Goal: Check status: Check status

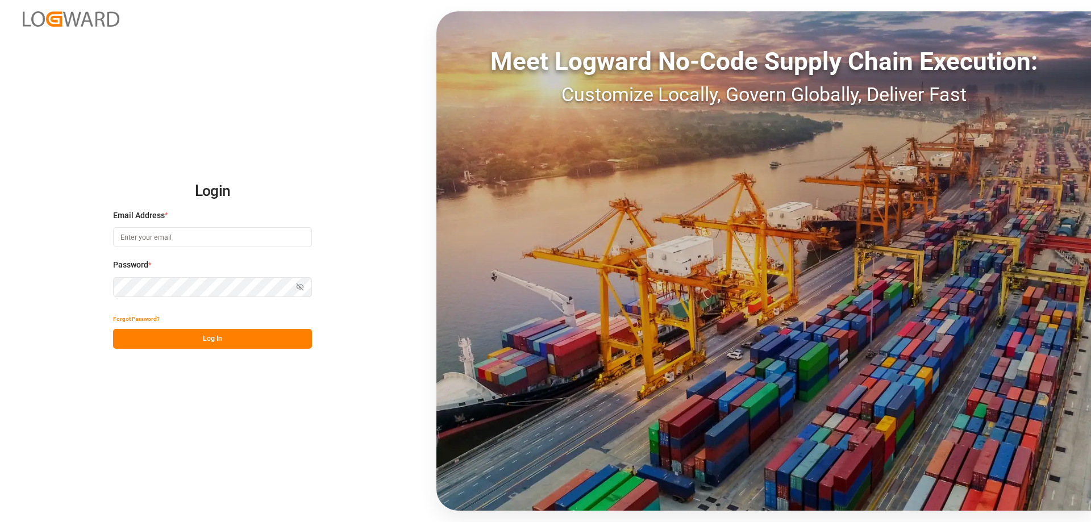
type input "[EMAIL_ADDRESS][PERSON_NAME][DOMAIN_NAME]"
click at [207, 341] on button "Log In" at bounding box center [212, 339] width 199 height 20
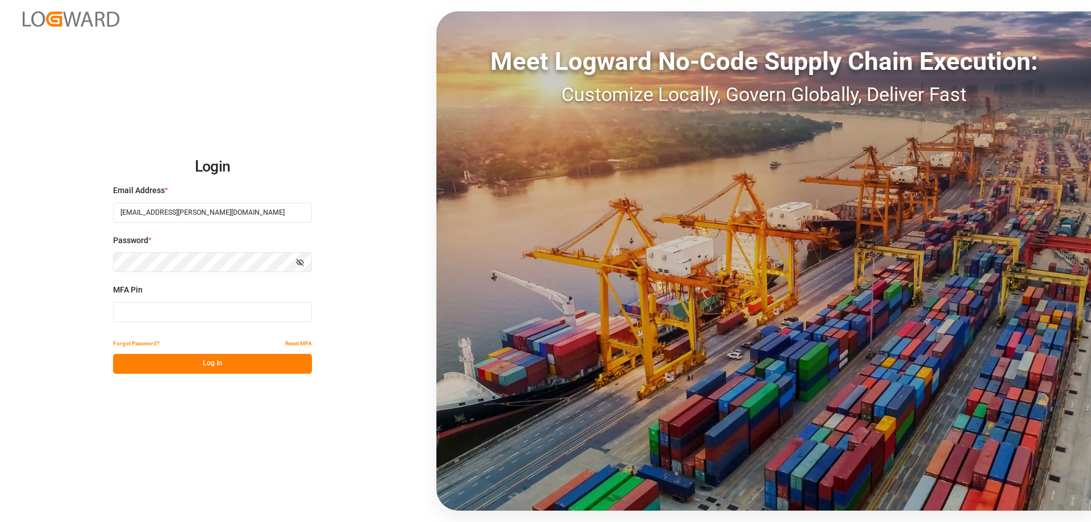
click at [163, 311] on input at bounding box center [212, 312] width 199 height 20
type input "750637"
click at [193, 364] on button "Log In" at bounding box center [212, 364] width 199 height 20
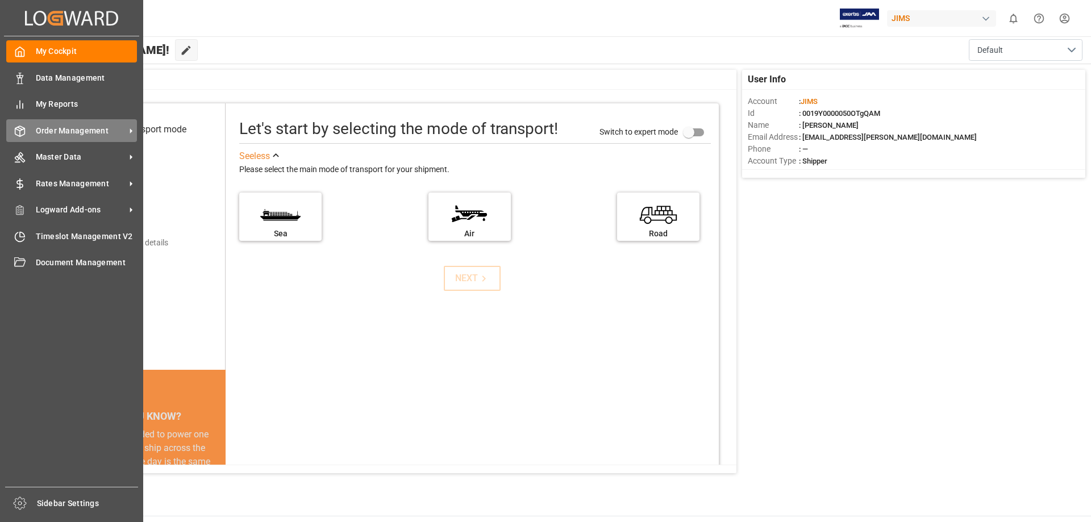
click at [85, 127] on span "Order Management" at bounding box center [81, 131] width 90 height 12
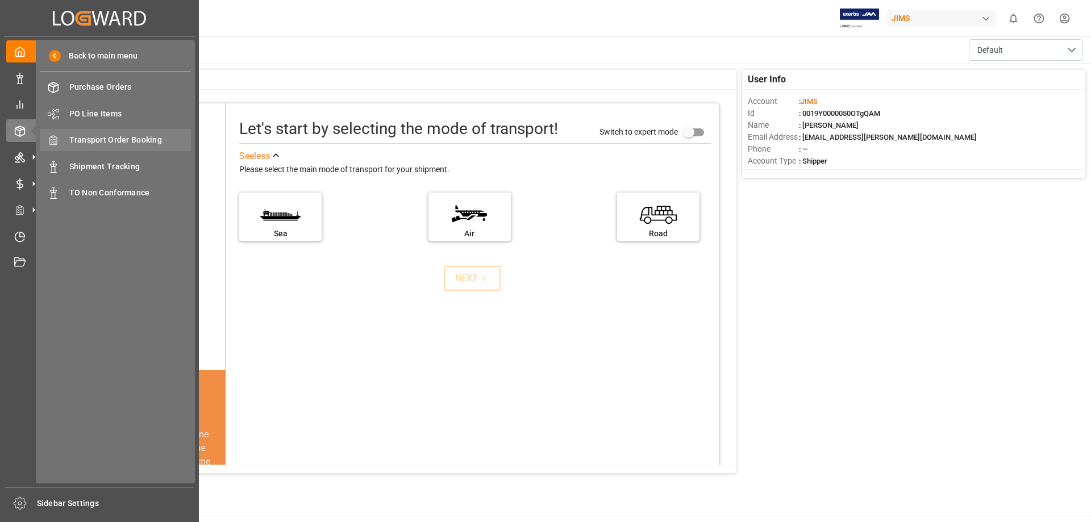
click at [131, 138] on span "Transport Order Booking" at bounding box center [130, 140] width 122 height 12
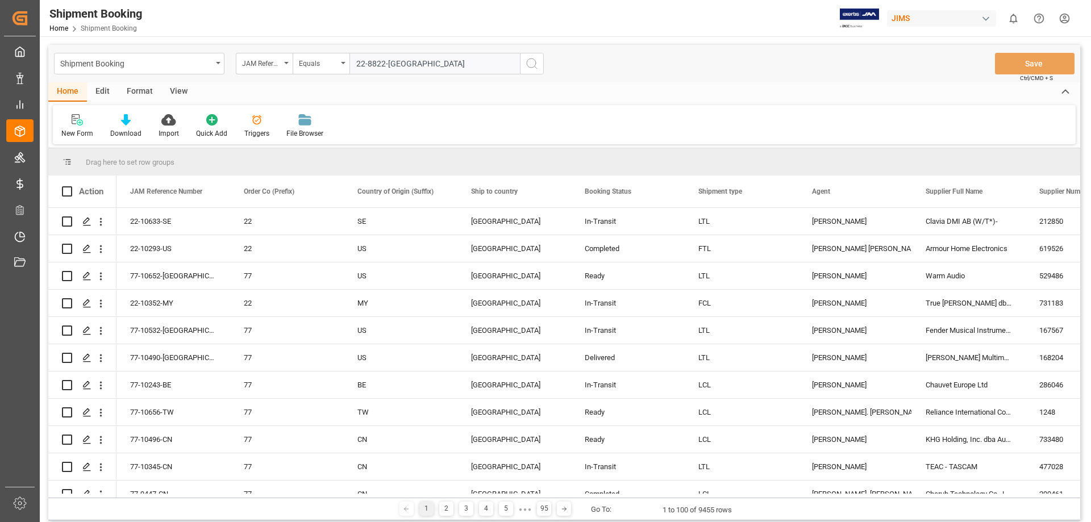
type input "22-8822-[GEOGRAPHIC_DATA]"
click at [529, 60] on icon "search button" at bounding box center [532, 64] width 14 height 14
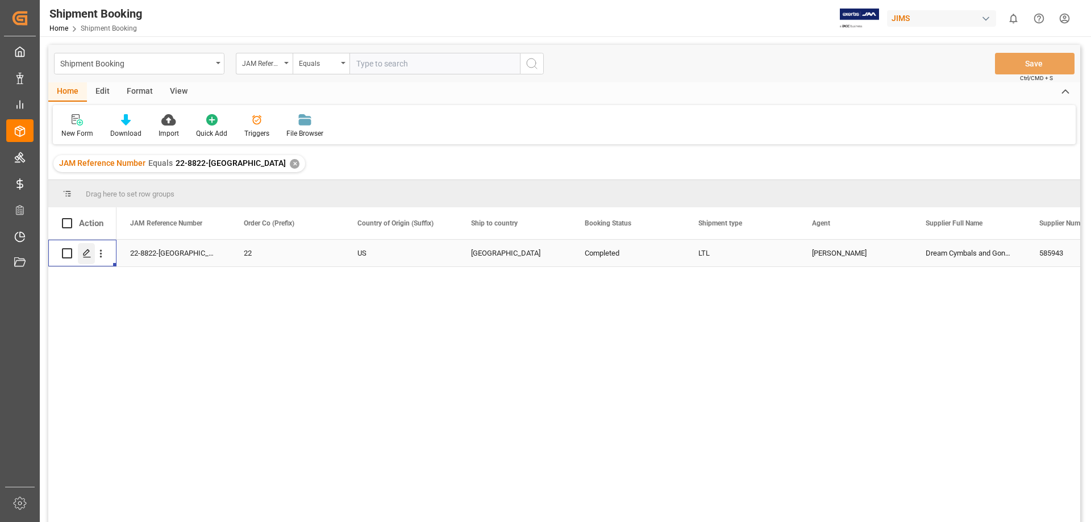
click at [85, 252] on icon "Press SPACE to select this row." at bounding box center [86, 253] width 9 height 9
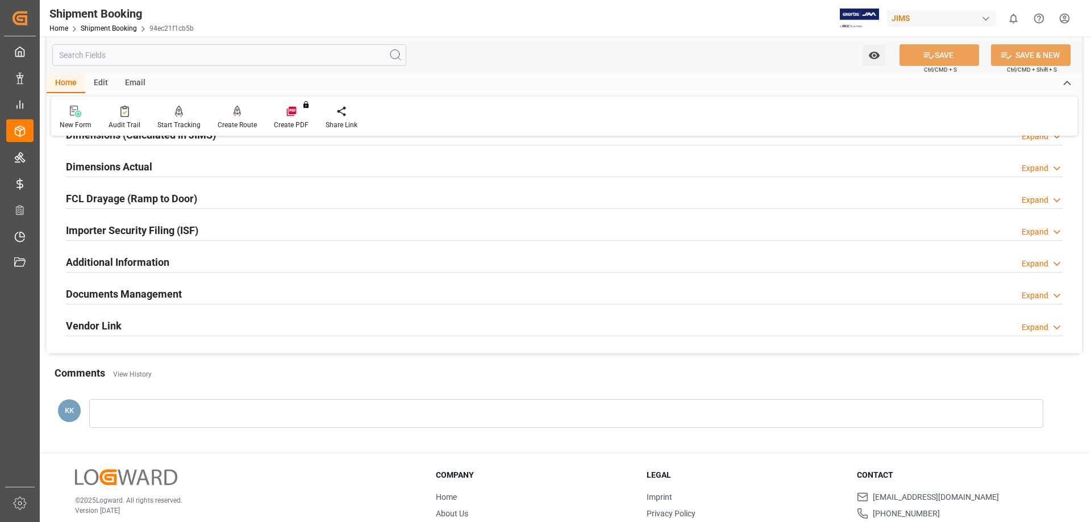
scroll to position [284, 0]
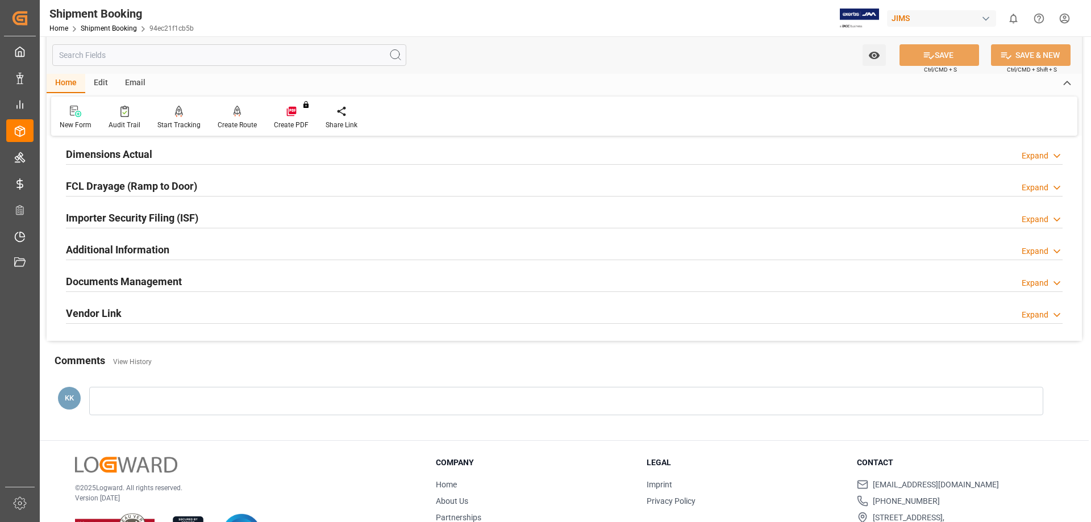
click at [150, 279] on h2 "Documents Management" at bounding box center [124, 281] width 116 height 15
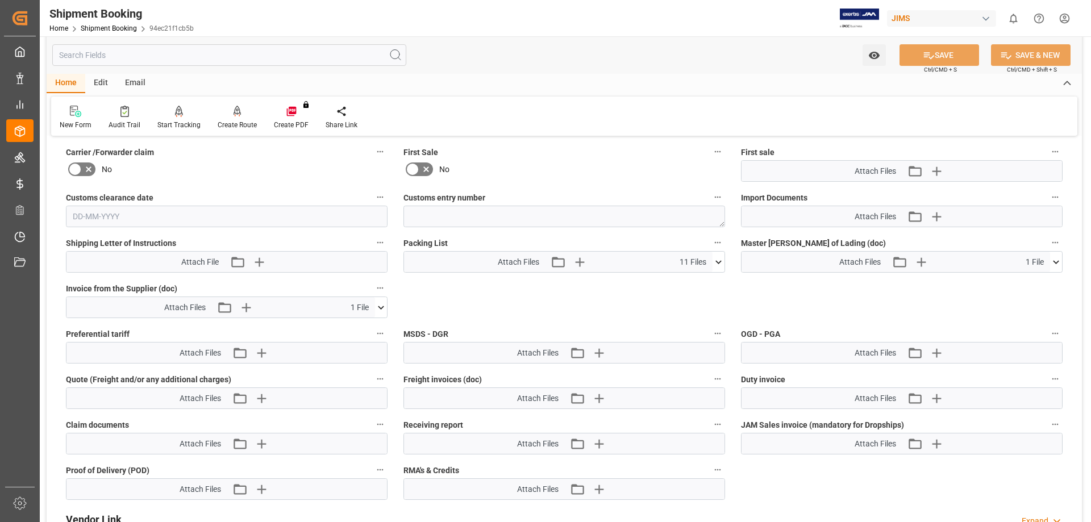
scroll to position [568, 0]
click at [380, 304] on icon at bounding box center [381, 307] width 12 height 12
click at [356, 325] on icon at bounding box center [351, 328] width 9 height 9
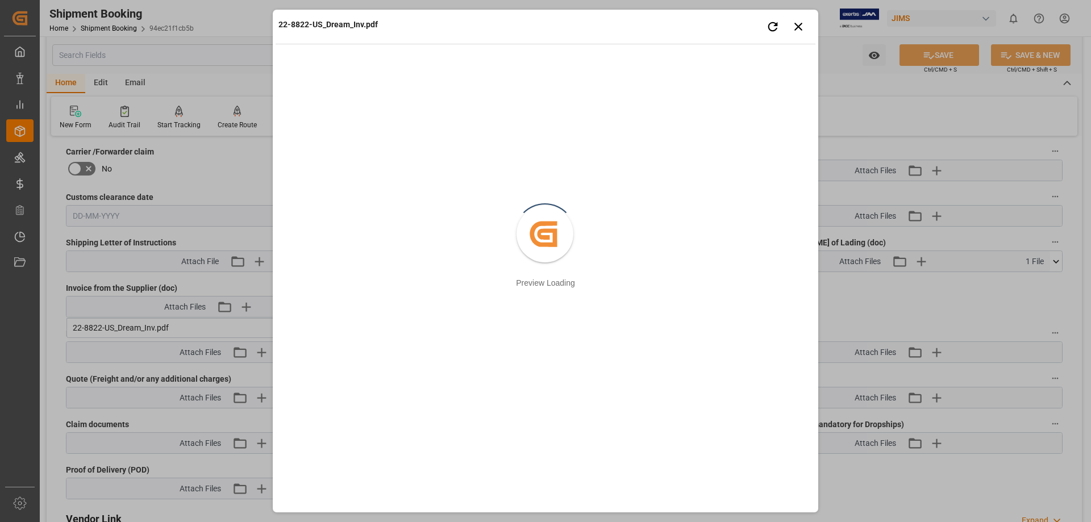
click at [163, 176] on div "22-8822-US_Dream_Inv.pdf Retry Close preview Created by potrace 1.15, written b…" at bounding box center [545, 261] width 1091 height 522
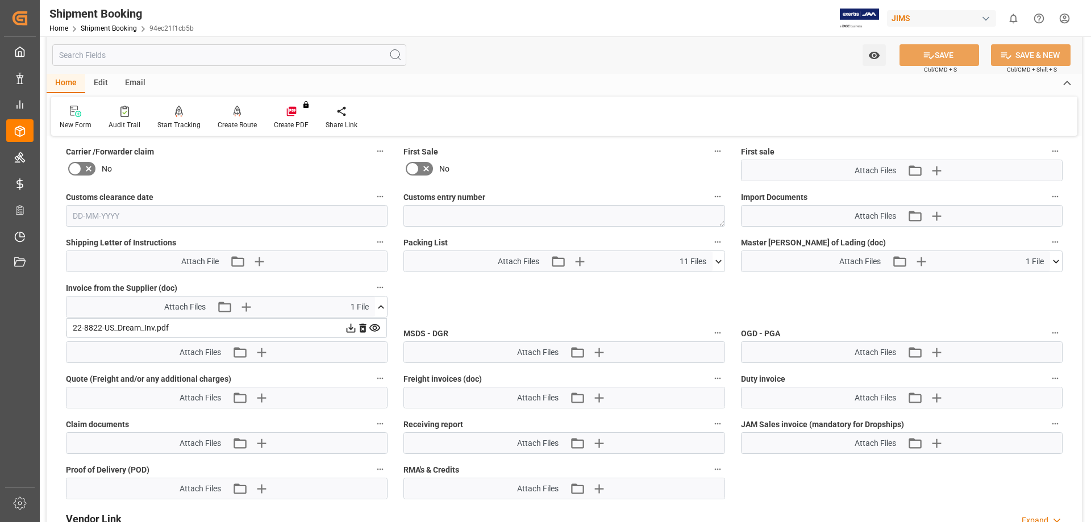
click at [1054, 260] on icon at bounding box center [1056, 261] width 6 height 3
click at [1031, 282] on icon at bounding box center [1026, 282] width 9 height 9
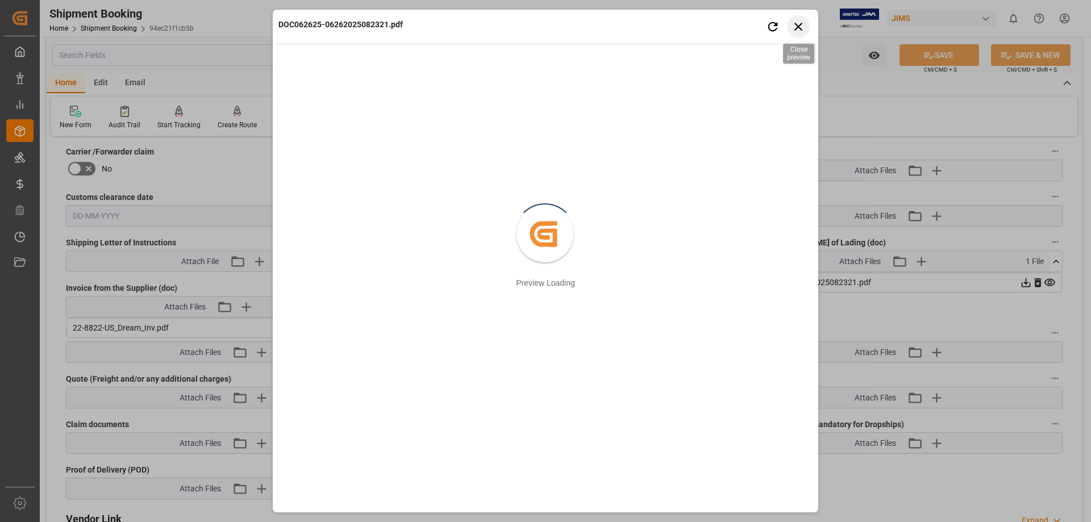
click at [802, 23] on icon "button" at bounding box center [799, 27] width 8 height 8
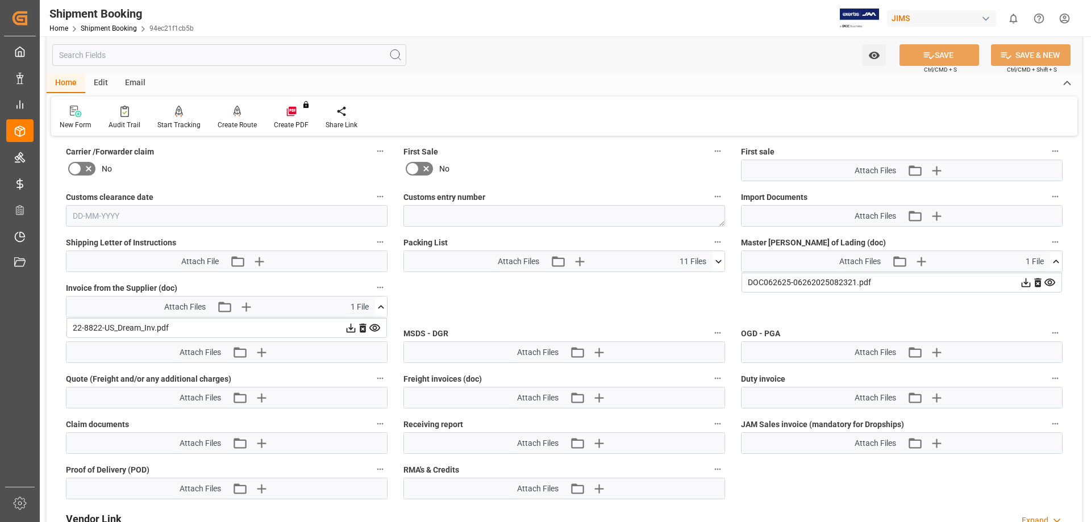
click at [718, 259] on icon at bounding box center [719, 262] width 12 height 12
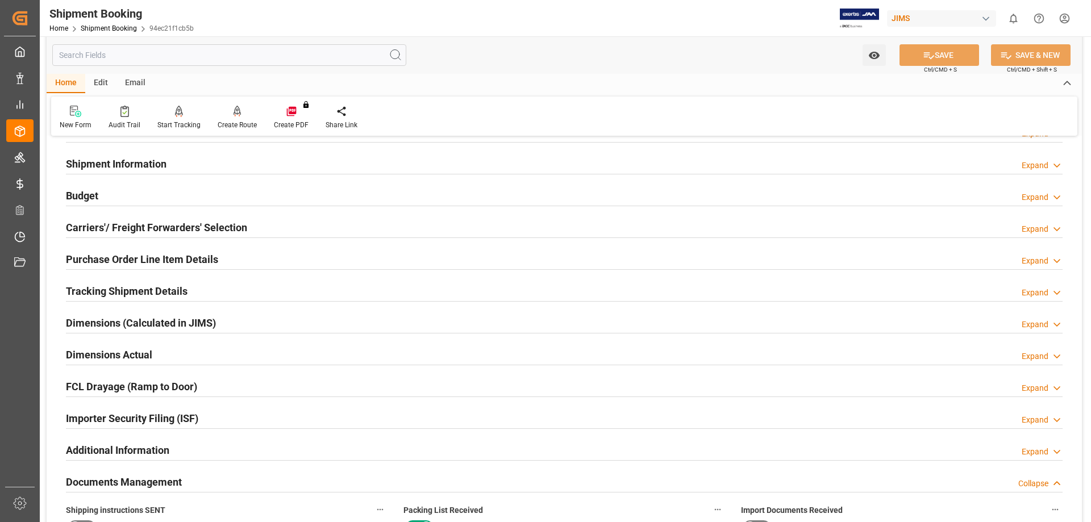
scroll to position [0, 0]
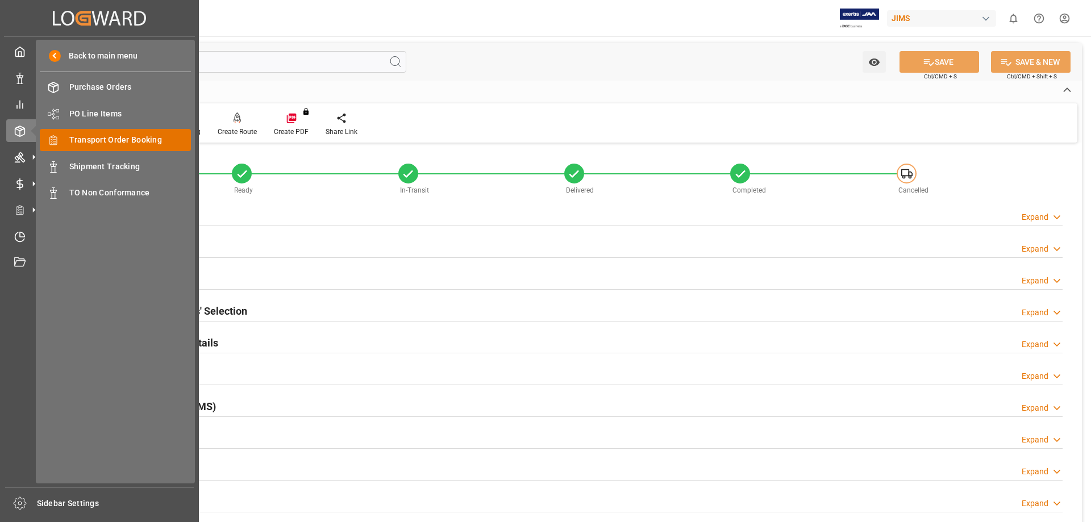
click at [143, 134] on span "Transport Order Booking" at bounding box center [130, 140] width 122 height 12
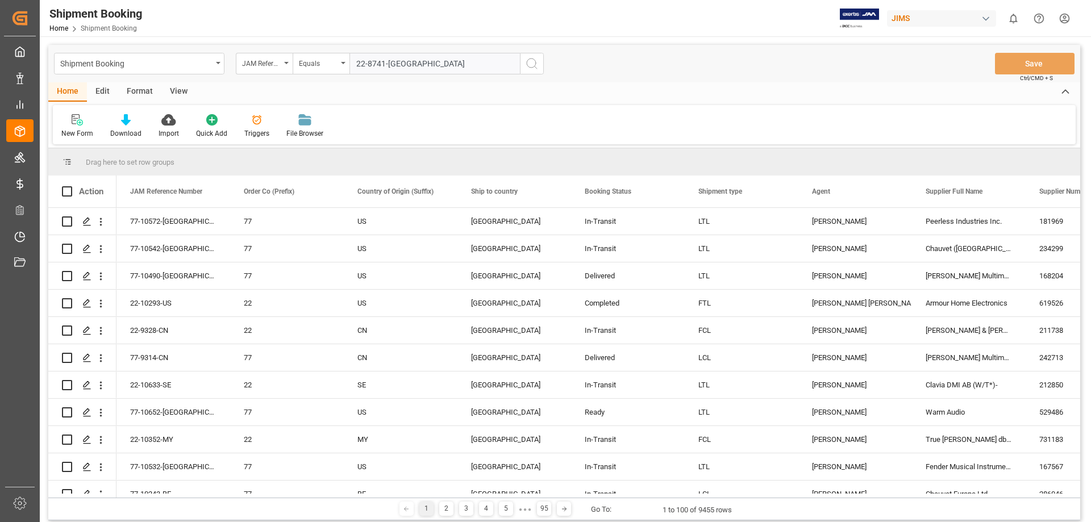
type input "22-8741-[GEOGRAPHIC_DATA]"
click at [531, 61] on icon "search button" at bounding box center [532, 64] width 14 height 14
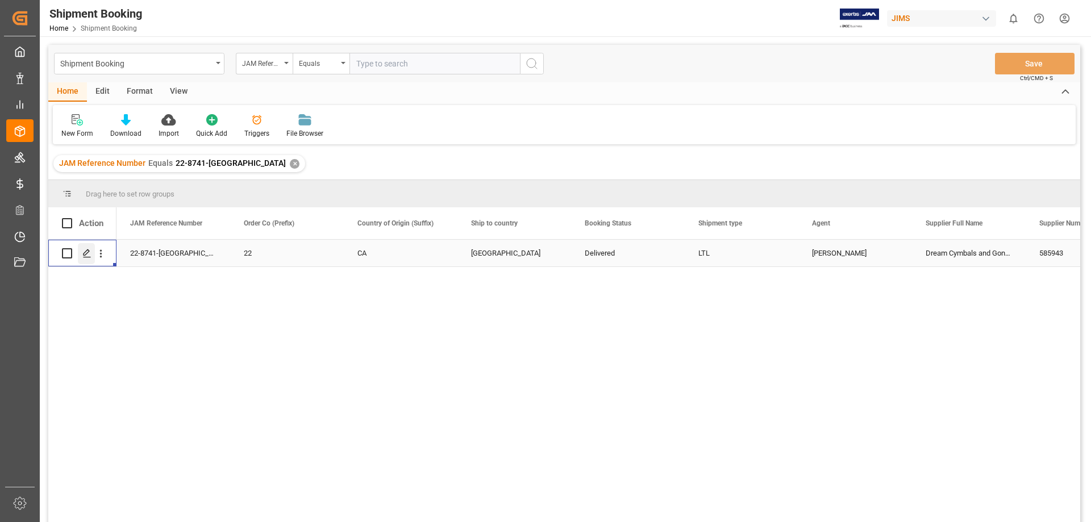
click at [86, 253] on icon "Press SPACE to select this row." at bounding box center [86, 253] width 9 height 9
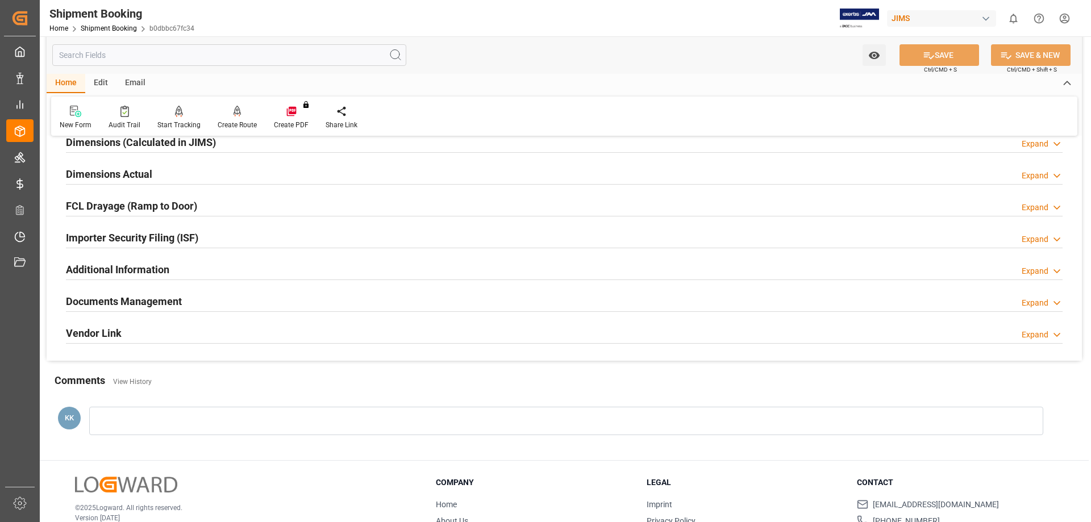
scroll to position [284, 0]
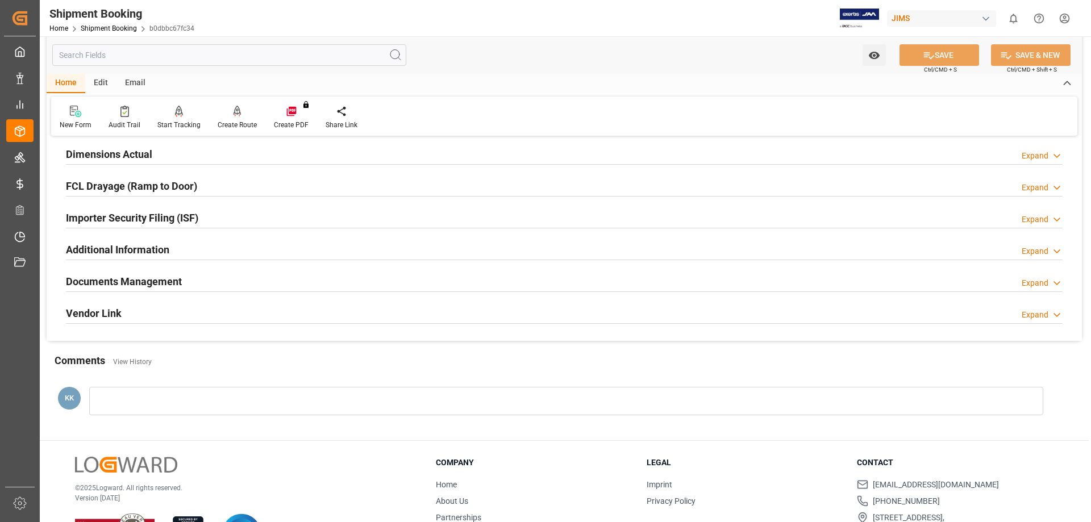
click at [174, 277] on h2 "Documents Management" at bounding box center [124, 281] width 116 height 15
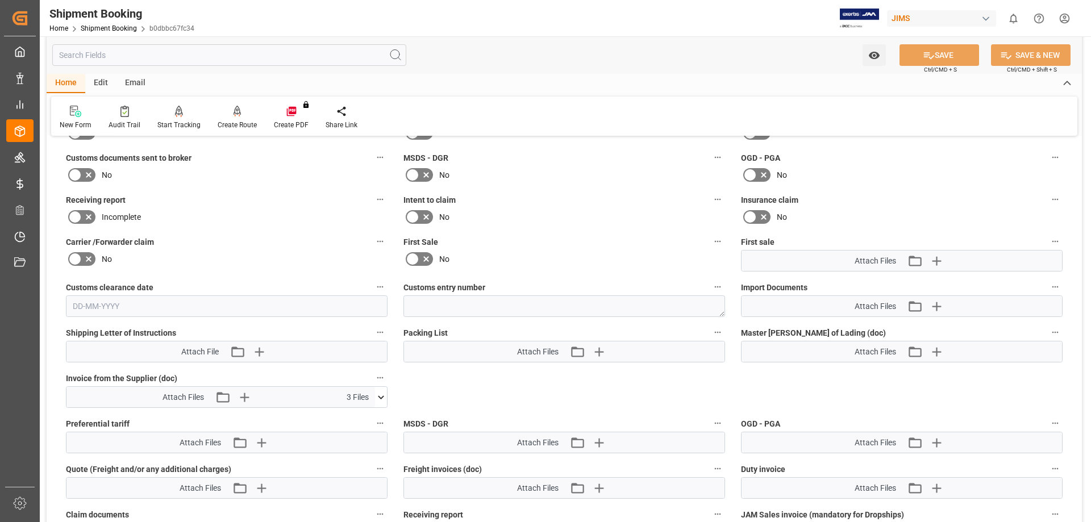
scroll to position [568, 0]
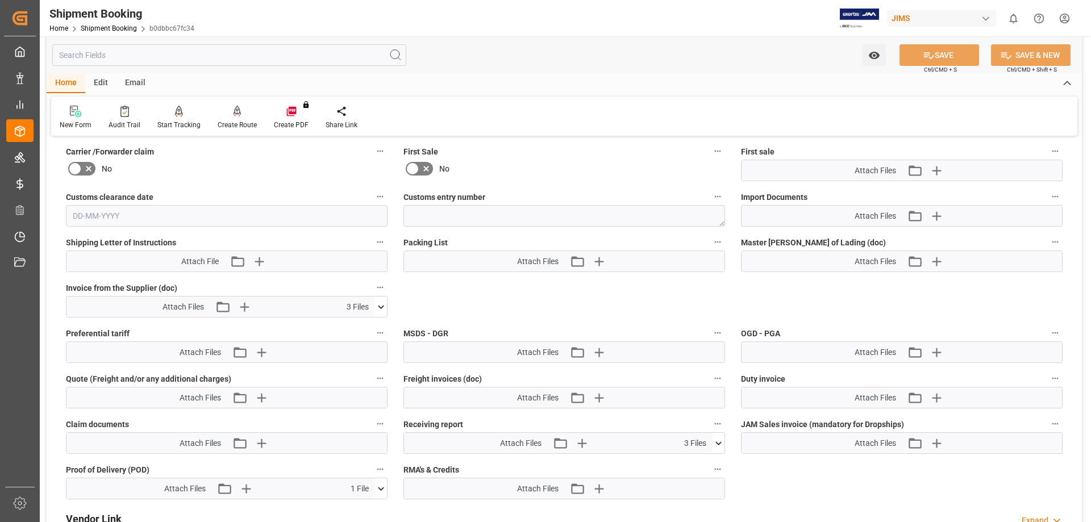
click at [380, 305] on icon at bounding box center [381, 307] width 12 height 12
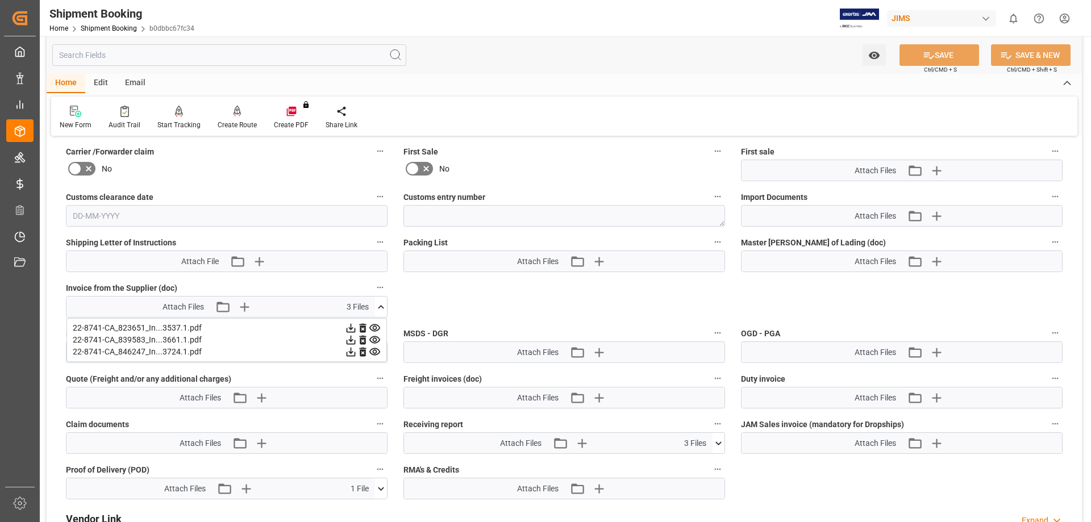
click at [356, 326] on icon at bounding box center [351, 328] width 9 height 9
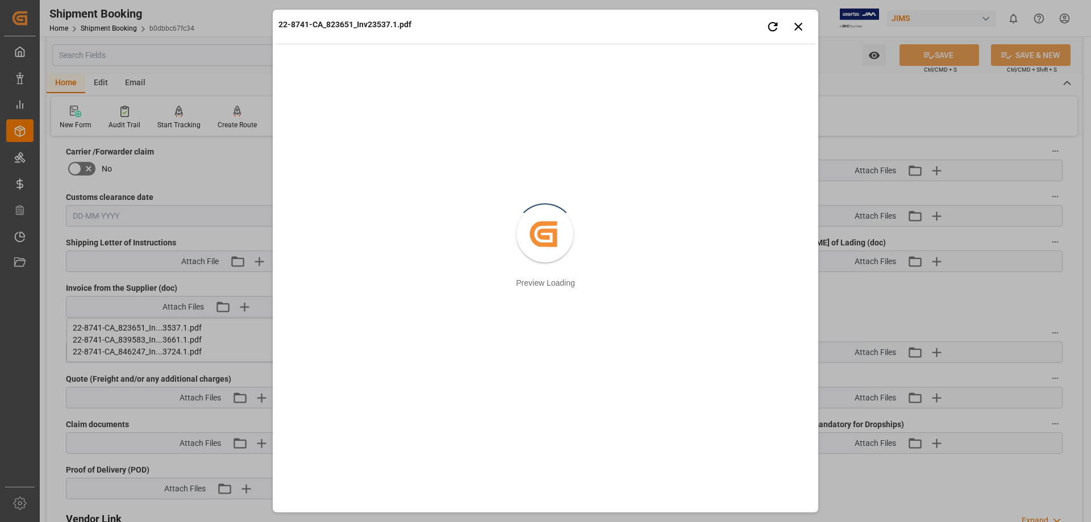
click at [193, 372] on div "22-8741-CA_823651_Inv23537.1.pdf Retry Close preview Created by potrace 1.15, w…" at bounding box center [545, 261] width 1091 height 522
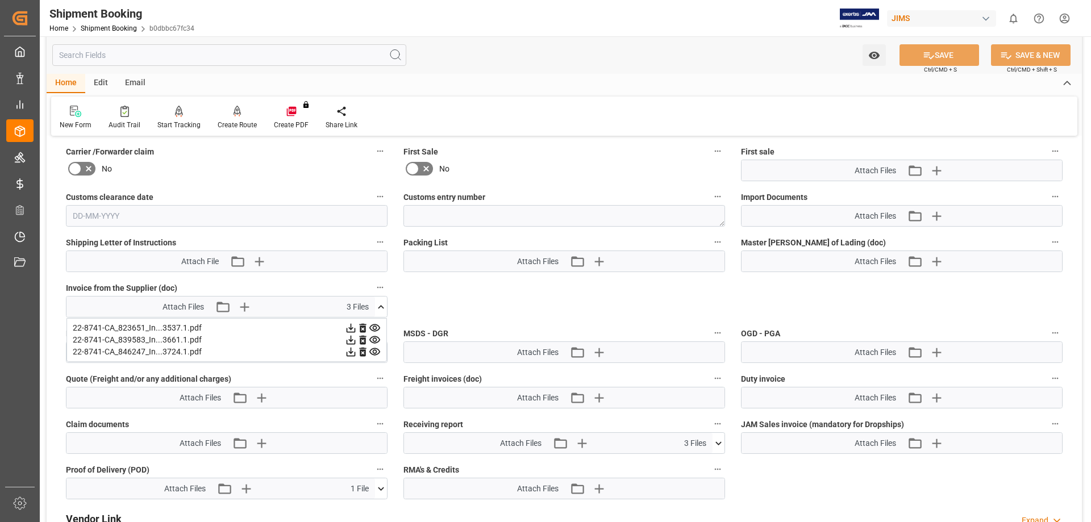
scroll to position [625, 0]
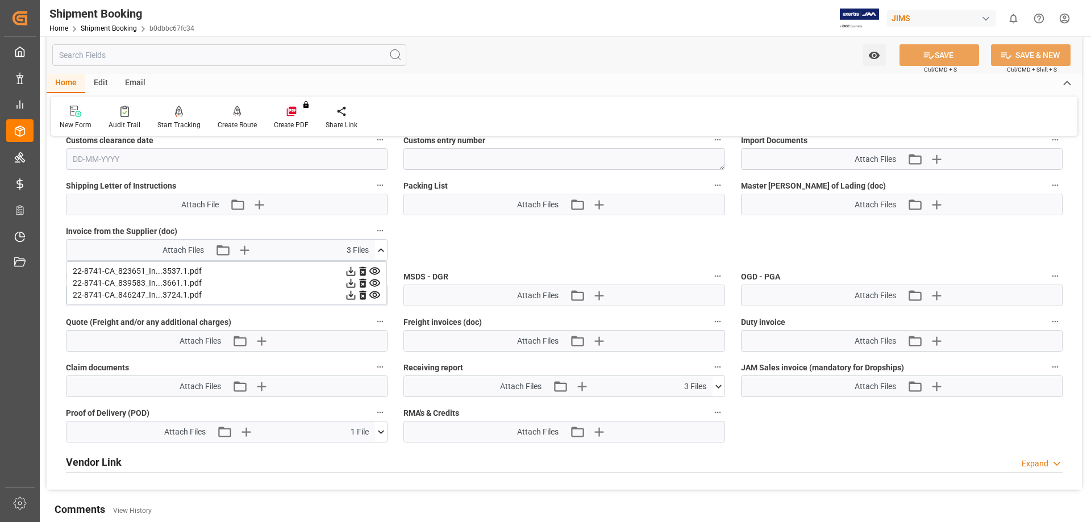
click at [361, 508] on div "Comments View History" at bounding box center [565, 511] width 1020 height 19
click at [716, 383] on icon at bounding box center [719, 387] width 12 height 12
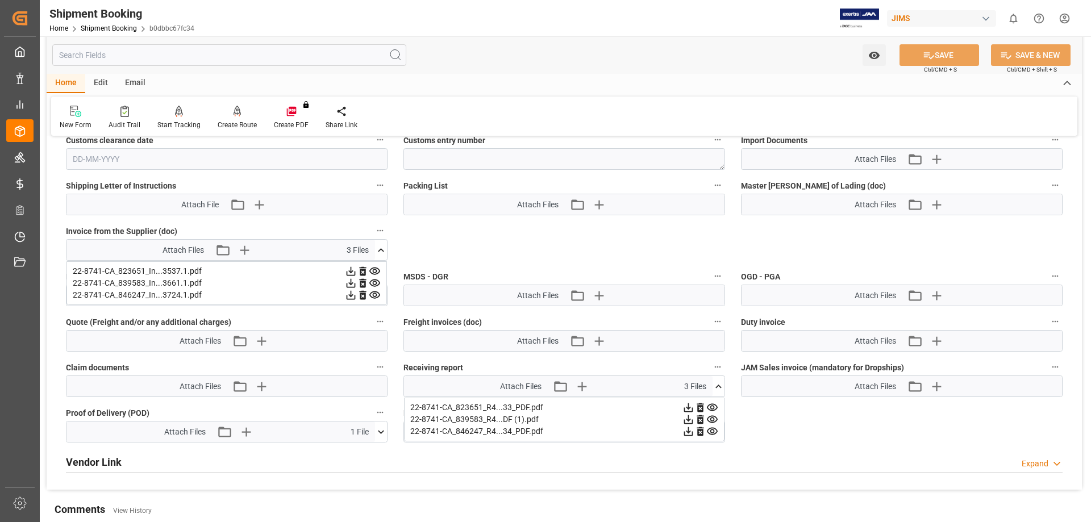
click at [357, 277] on icon at bounding box center [351, 271] width 12 height 12
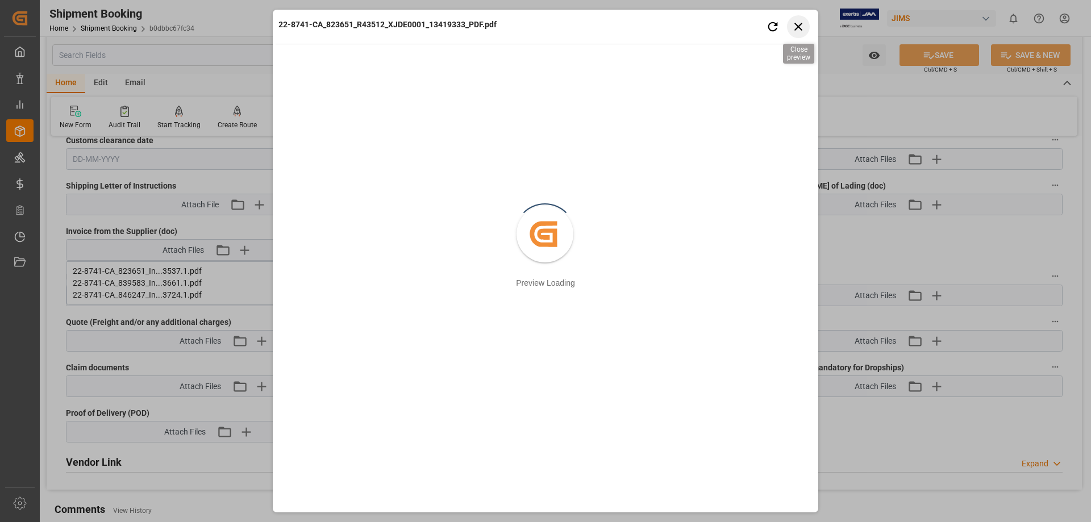
click at [800, 25] on icon "button" at bounding box center [799, 27] width 8 height 8
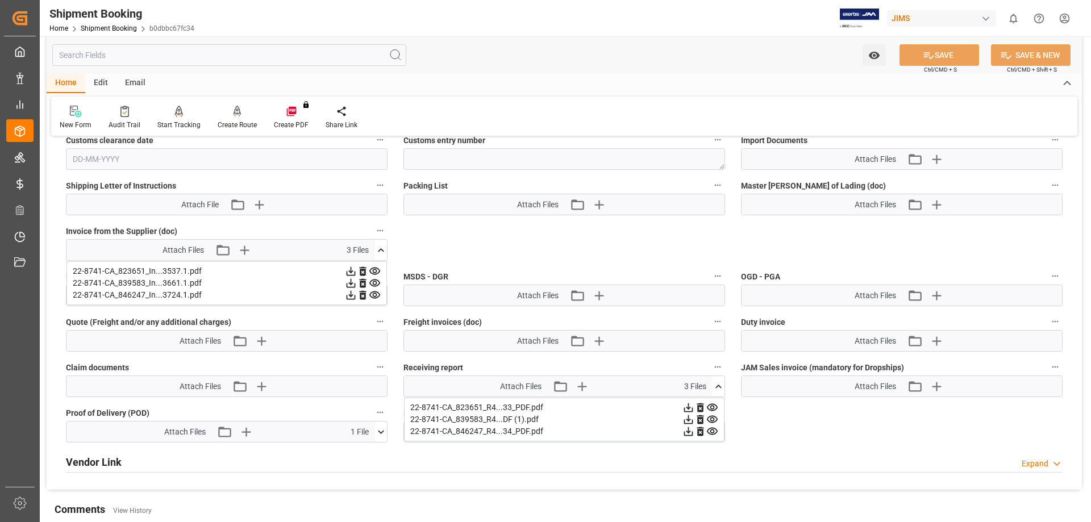
click at [357, 289] on icon at bounding box center [351, 283] width 12 height 12
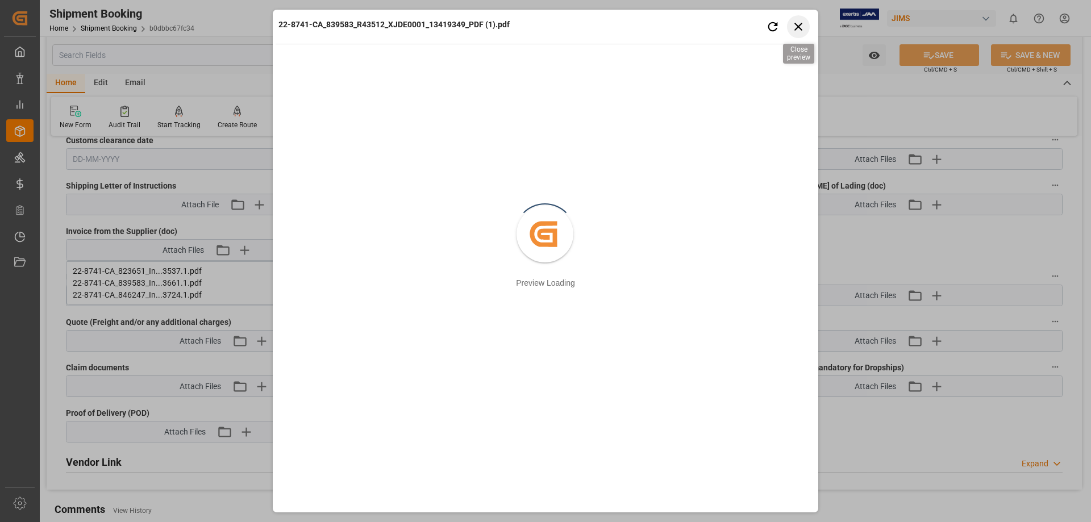
click at [798, 26] on icon "button" at bounding box center [799, 27] width 8 height 8
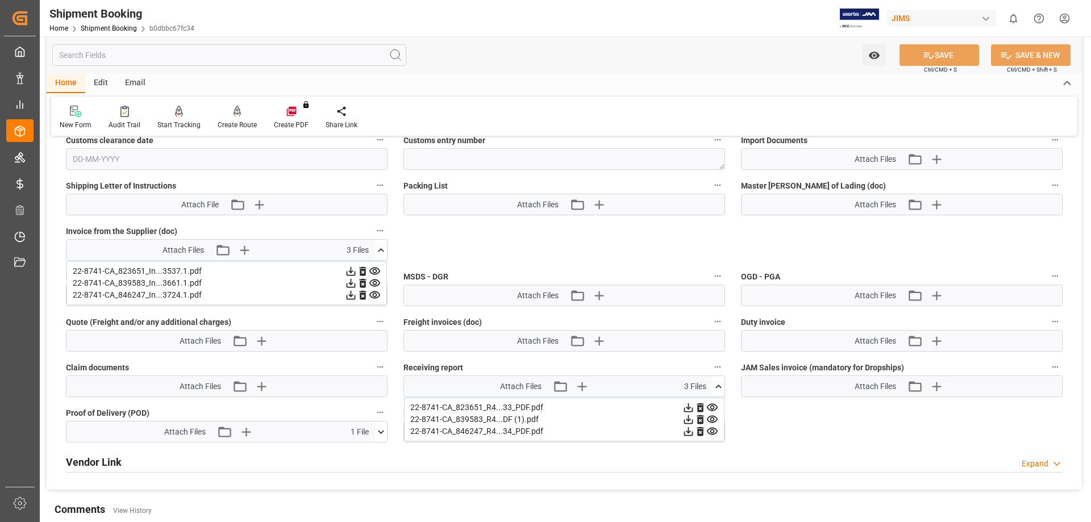
click at [356, 300] on icon at bounding box center [351, 295] width 9 height 9
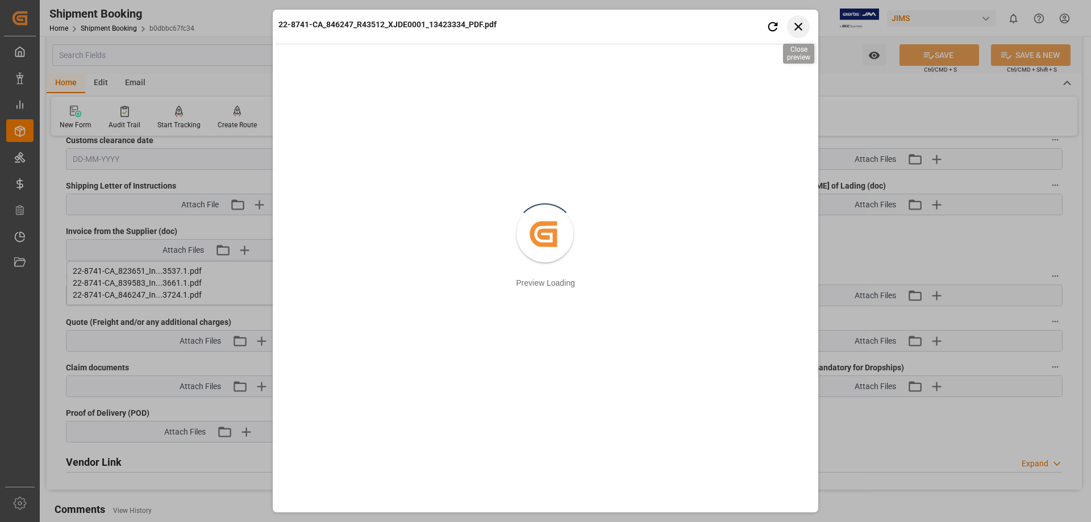
click at [798, 26] on icon "button" at bounding box center [799, 26] width 14 height 14
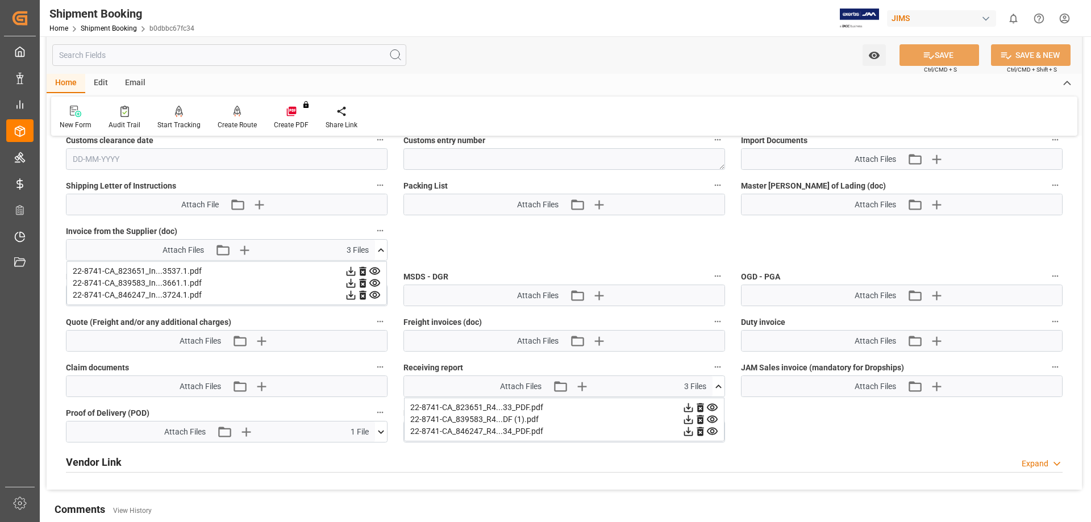
click at [379, 431] on icon at bounding box center [381, 431] width 6 height 3
click at [356, 276] on icon at bounding box center [351, 271] width 9 height 9
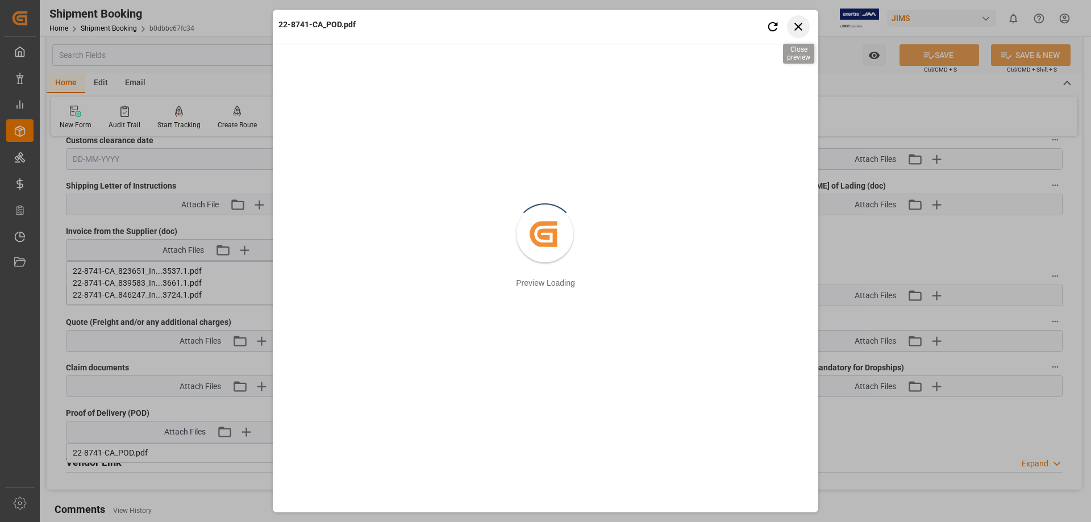
click at [800, 26] on icon "button" at bounding box center [799, 26] width 14 height 14
